Goal: Check status: Check status

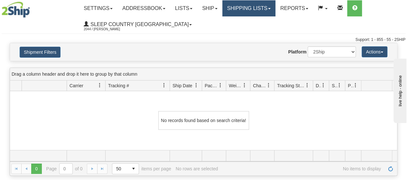
drag, startPoint x: 277, startPoint y: 10, endPoint x: 274, endPoint y: 5, distance: 5.6
click at [275, 10] on link "Shipping lists" at bounding box center [248, 8] width 53 height 16
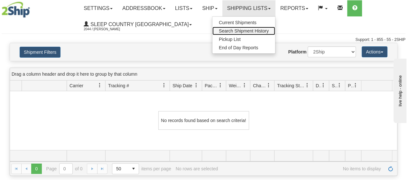
click at [248, 29] on span "Search Shipment History" at bounding box center [244, 30] width 50 height 5
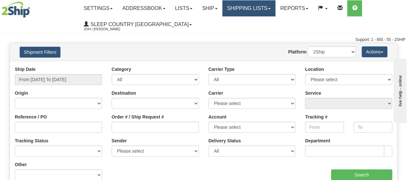
click at [271, 8] on span at bounding box center [269, 8] width 3 height 1
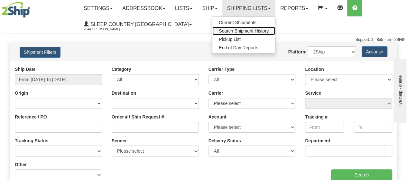
click at [247, 30] on span "Search Shipment History" at bounding box center [244, 30] width 50 height 5
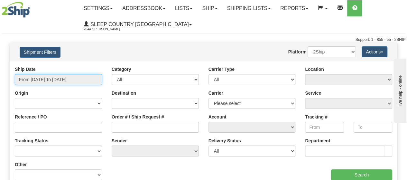
click at [90, 79] on input "From 10/13/2025 To 10/14/2025" at bounding box center [58, 79] width 87 height 11
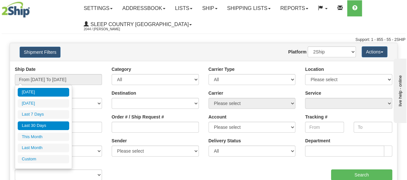
drag, startPoint x: 41, startPoint y: 124, endPoint x: 47, endPoint y: 118, distance: 7.7
click at [42, 123] on li "Last 30 Days" at bounding box center [43, 125] width 51 height 9
type input "From [DATE] To [DATE]"
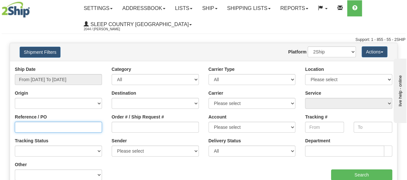
drag, startPoint x: 29, startPoint y: 127, endPoint x: 0, endPoint y: 137, distance: 30.8
click at [26, 128] on input "Reference / PO" at bounding box center [58, 127] width 87 height 11
type input "1061250"
